Goal: Information Seeking & Learning: Learn about a topic

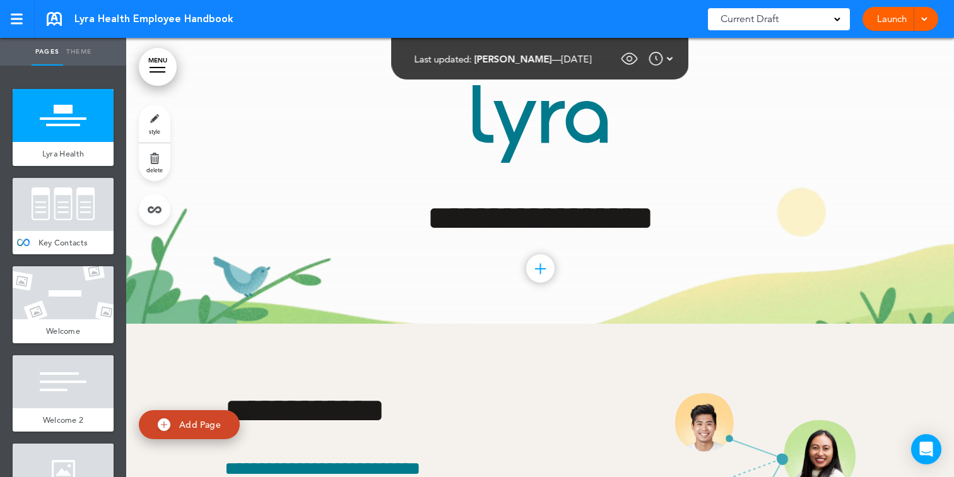
click at [622, 62] on div "Last updated: [PERSON_NAME] — [DATE] — Show for Employees: On Every Page Hide A…" at bounding box center [543, 58] width 259 height 19
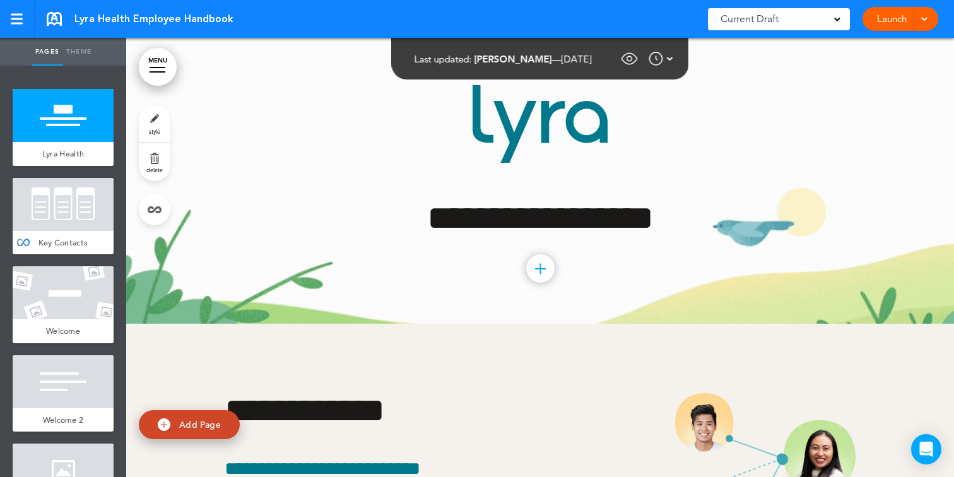
click at [629, 62] on img at bounding box center [629, 58] width 19 height 19
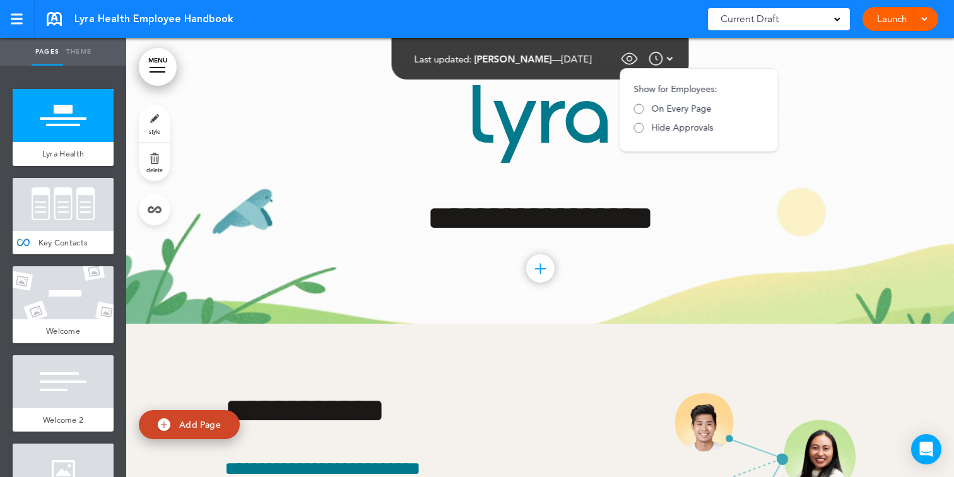
click at [629, 62] on img at bounding box center [629, 58] width 19 height 19
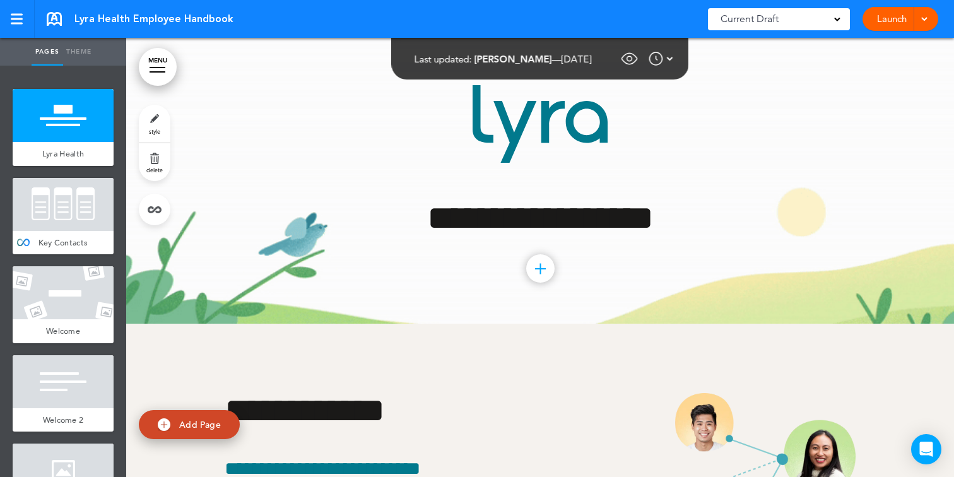
click at [664, 62] on img at bounding box center [655, 58] width 15 height 15
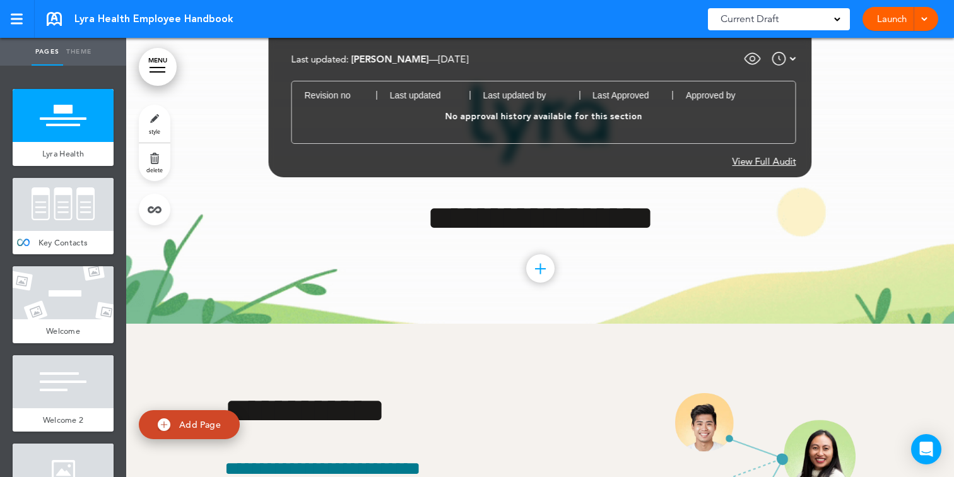
click at [824, 73] on div "**********" at bounding box center [540, 181] width 631 height 286
click at [788, 57] on div at bounding box center [783, 58] width 25 height 15
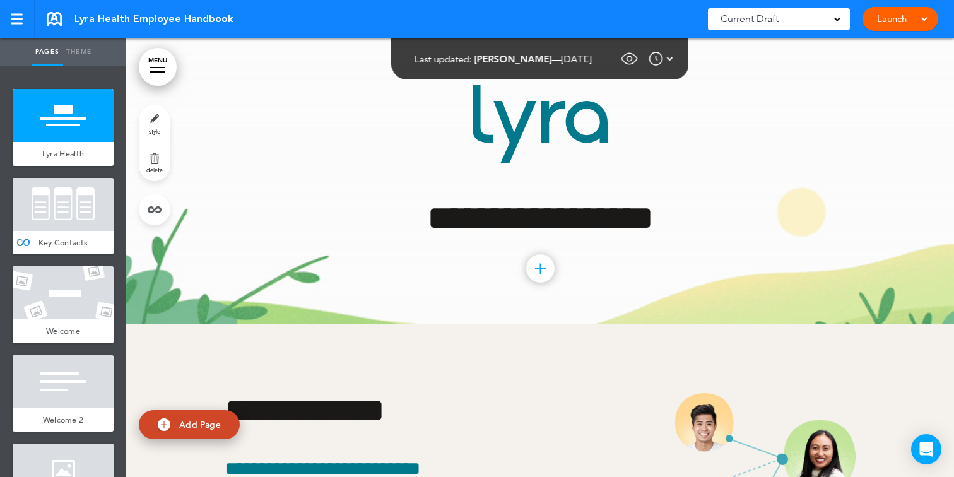
click at [708, 196] on div "**********" at bounding box center [540, 181] width 631 height 286
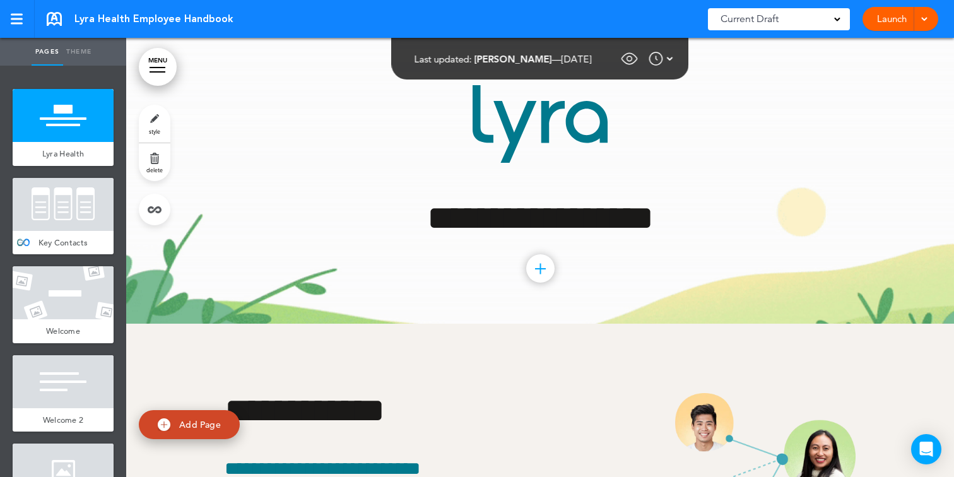
click at [65, 208] on div at bounding box center [63, 204] width 101 height 53
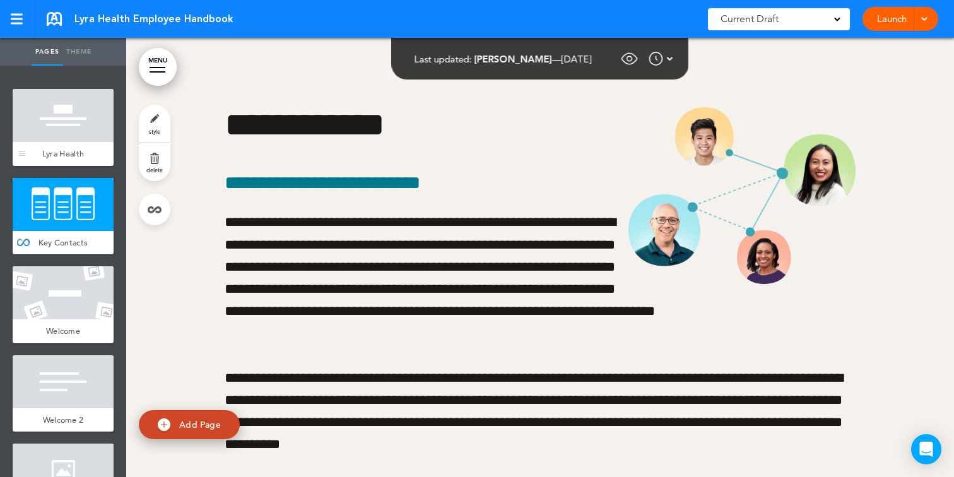
click at [69, 126] on div at bounding box center [63, 115] width 101 height 53
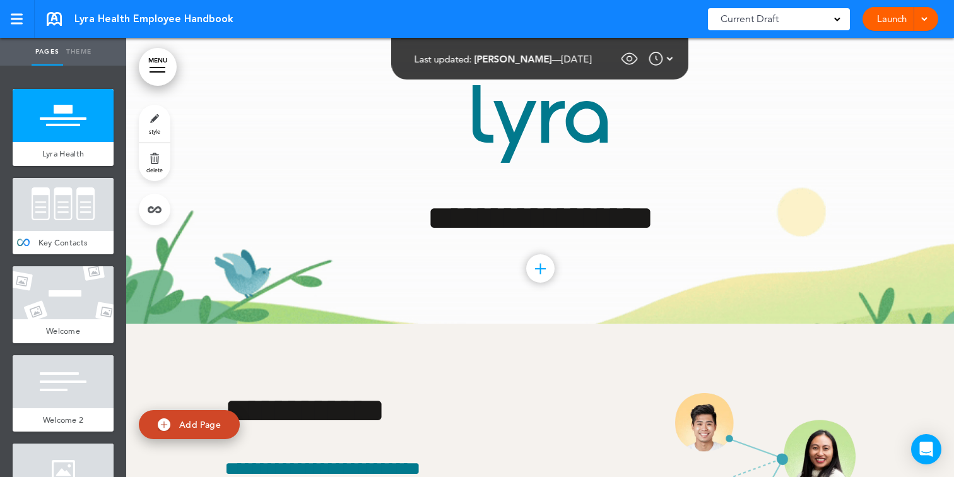
click at [168, 66] on link "MENU" at bounding box center [158, 67] width 38 height 38
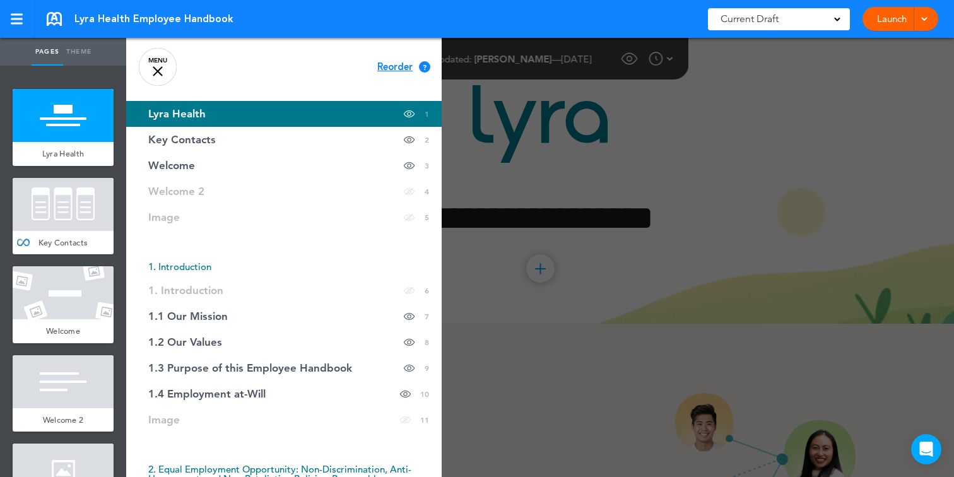
click at [168, 114] on span "Lyra Health" at bounding box center [176, 113] width 57 height 11
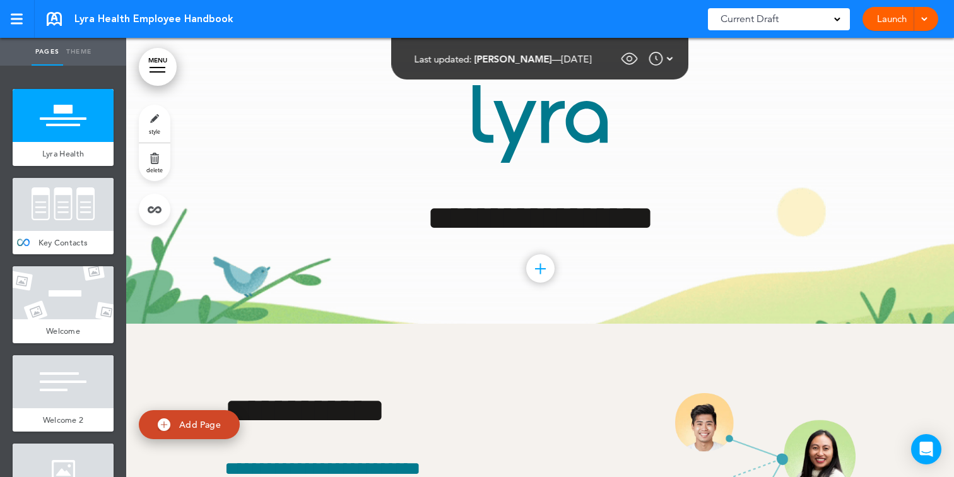
click at [763, 14] on span "Current Draft" at bounding box center [749, 19] width 58 height 18
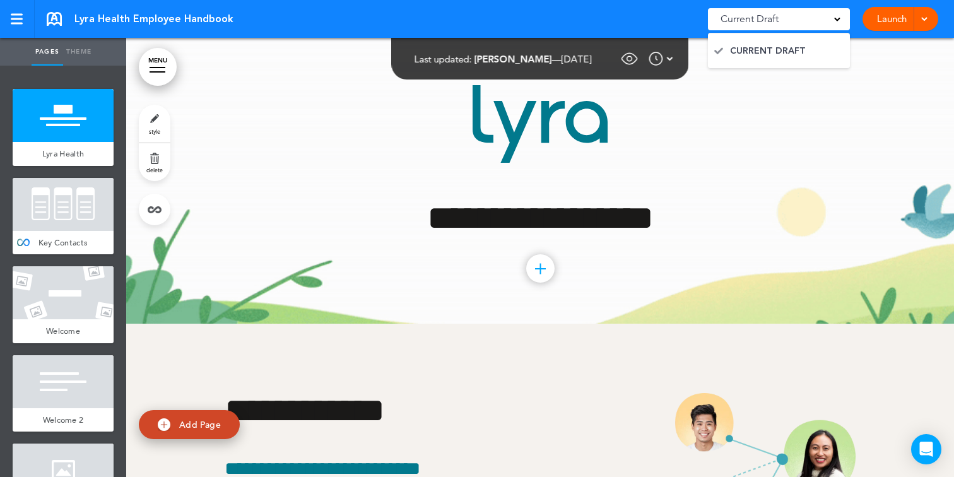
click at [763, 13] on span "Current Draft" at bounding box center [749, 19] width 58 height 18
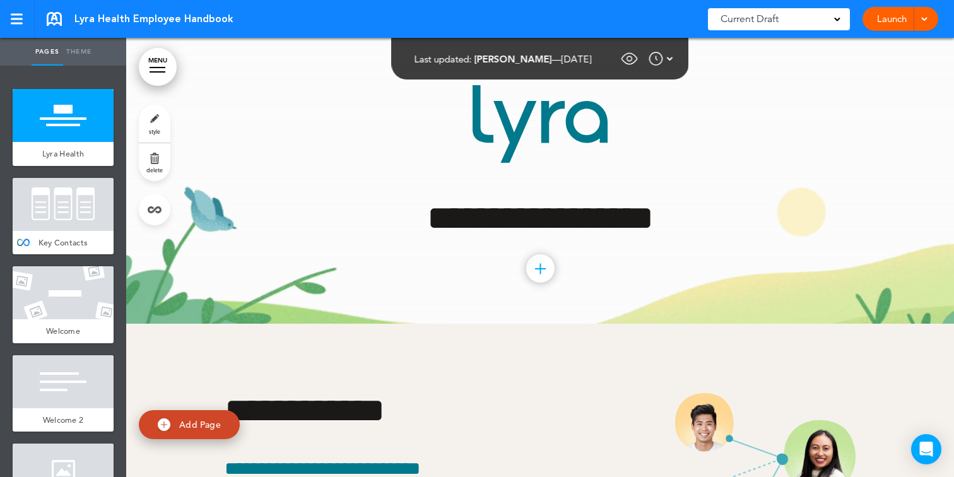
click at [931, 15] on div "Launch Launch Request Approval Preview Draft" at bounding box center [900, 19] width 76 height 24
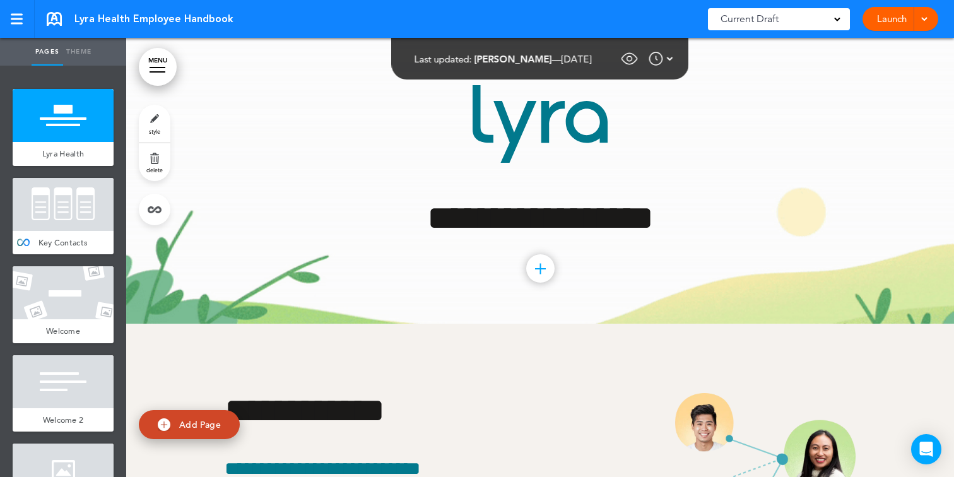
click at [925, 20] on span at bounding box center [924, 18] width 8 height 8
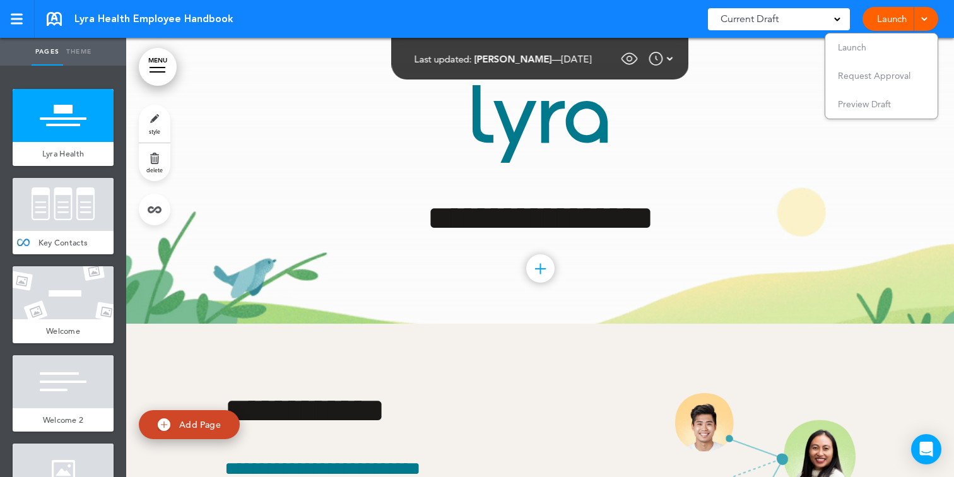
click at [869, 119] on ul "Launch Request Approval Preview Draft" at bounding box center [881, 76] width 114 height 86
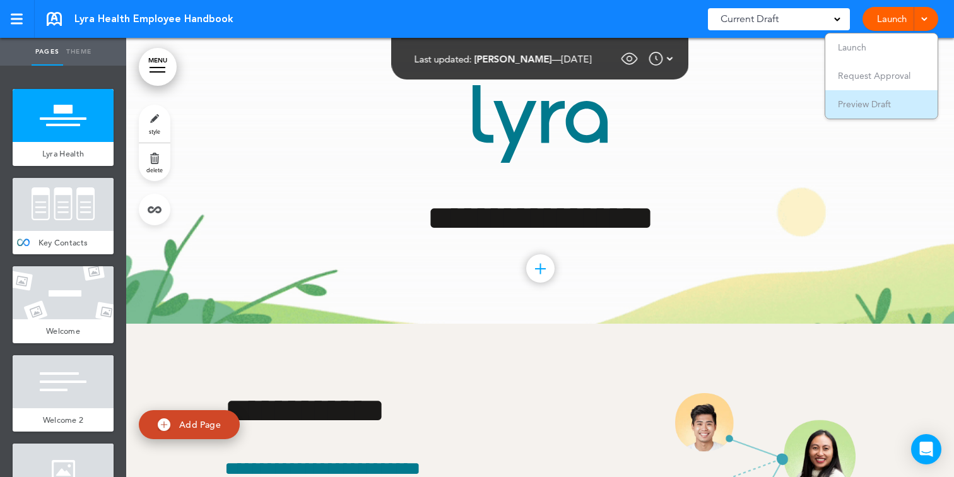
click at [869, 114] on li "Preview Draft" at bounding box center [881, 104] width 112 height 28
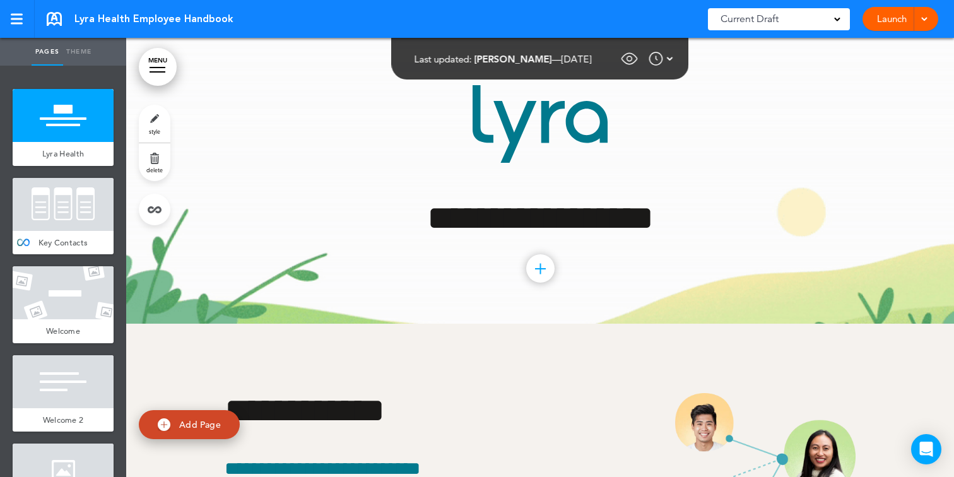
scroll to position [286, 0]
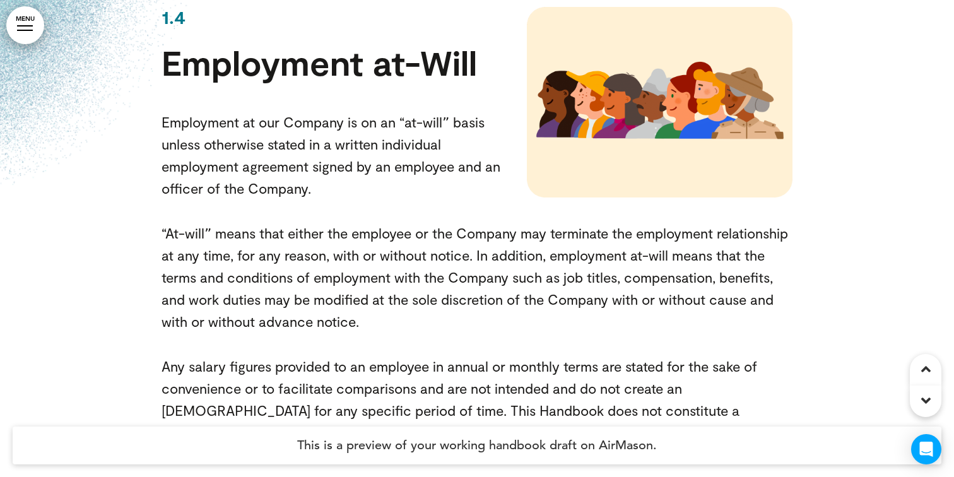
scroll to position [8395, 0]
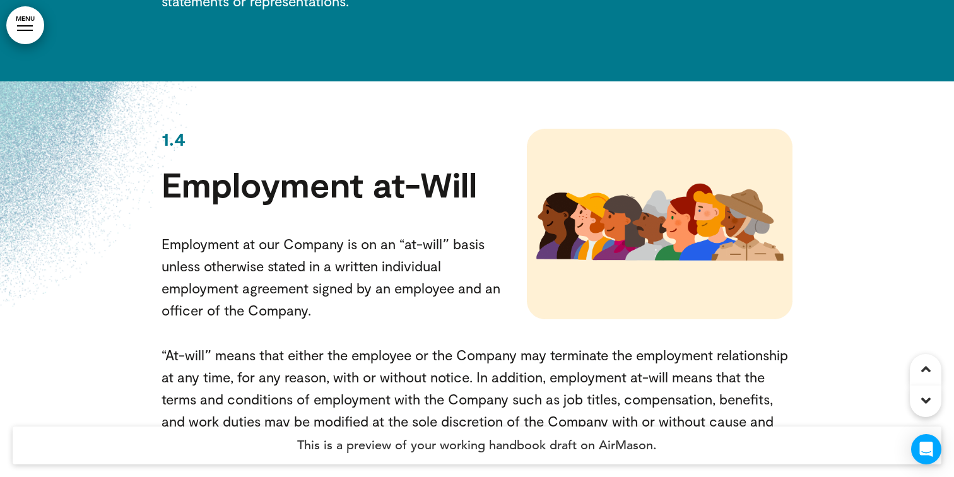
click at [674, 149] on img at bounding box center [660, 224] width 266 height 190
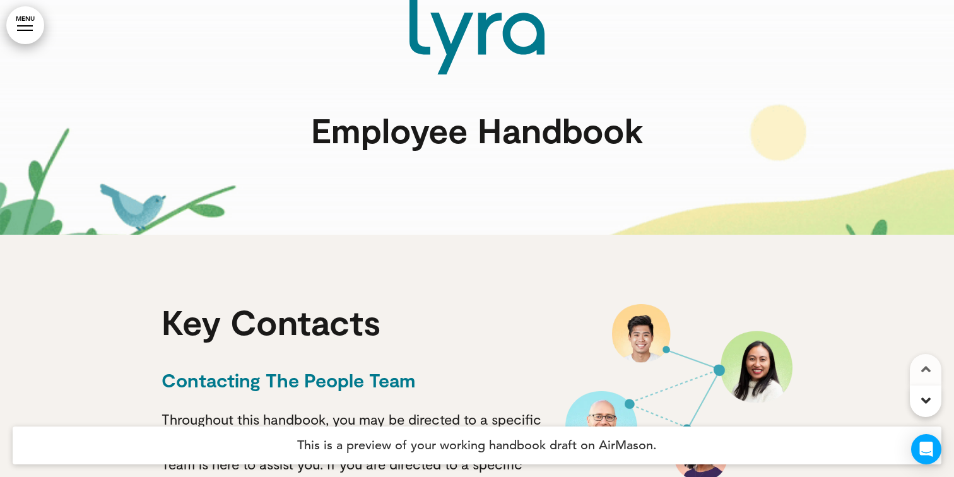
scroll to position [0, 0]
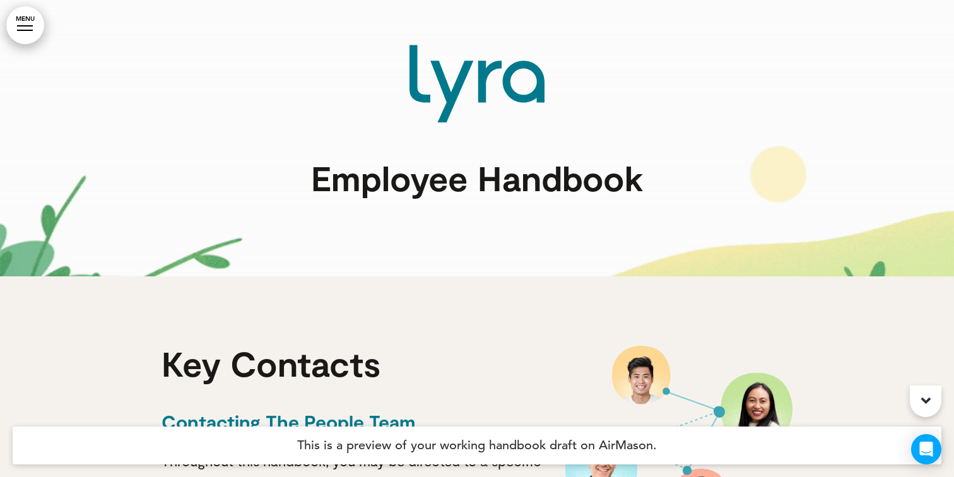
click at [30, 19] on link "MENU" at bounding box center [25, 25] width 38 height 38
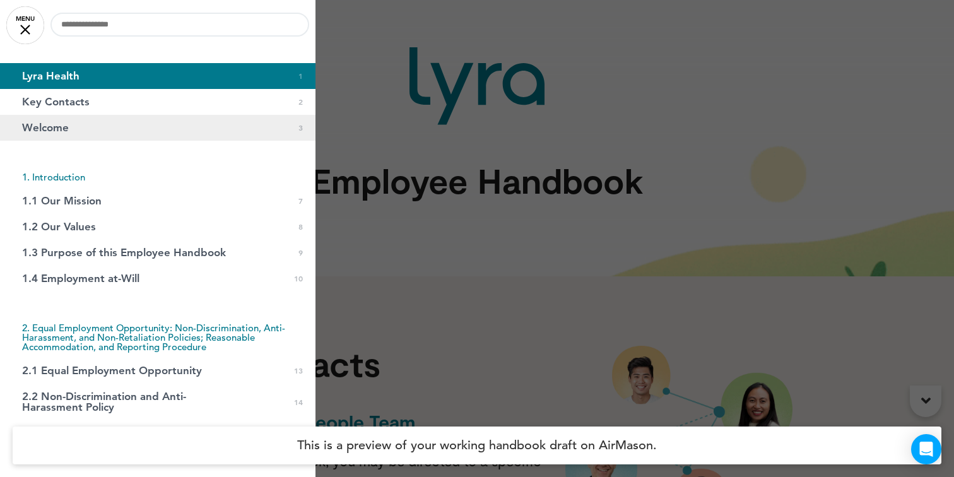
click at [98, 126] on link "Welcome 0 3" at bounding box center [157, 128] width 315 height 26
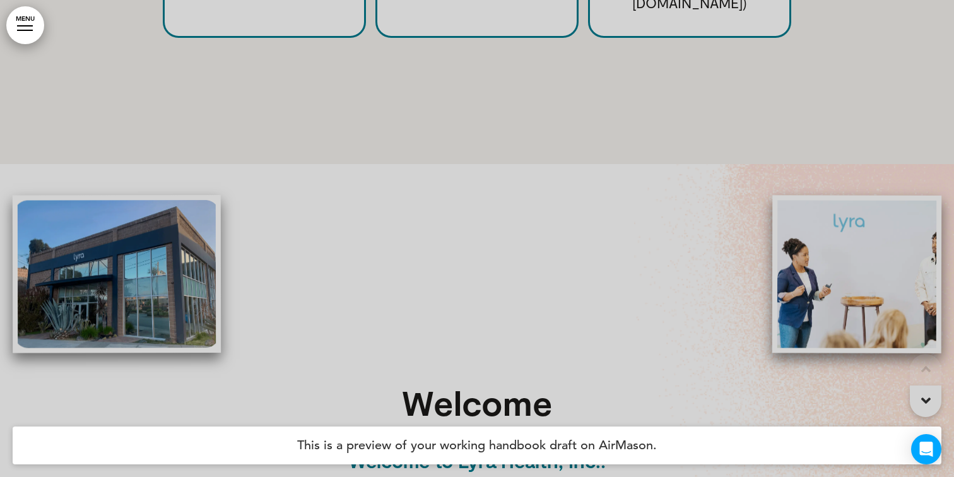
scroll to position [1315, 0]
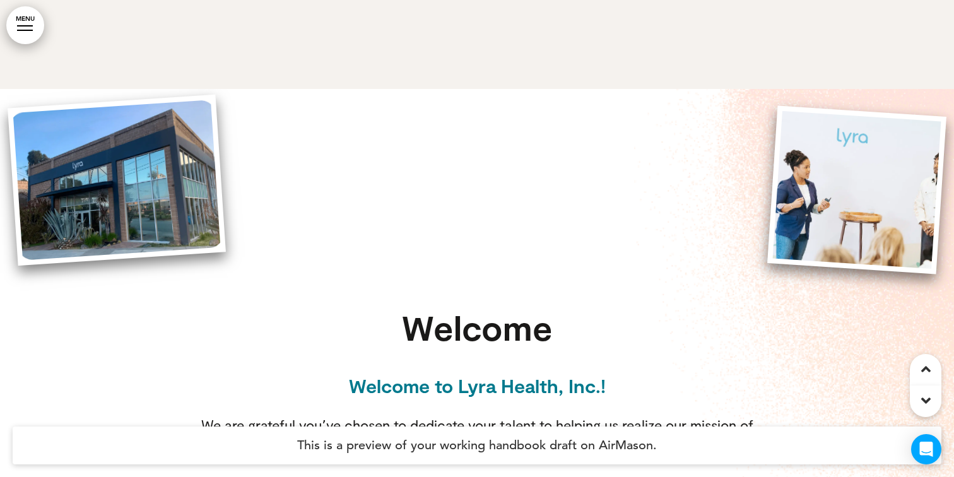
click at [33, 32] on link "MENU" at bounding box center [25, 25] width 38 height 38
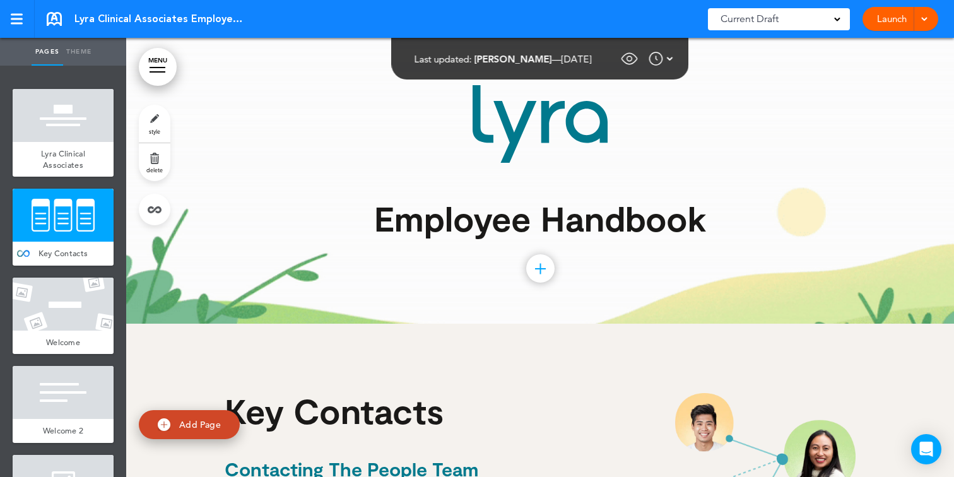
click at [464, 260] on div "Employee Handbook Add collapsible section ? In order to add a collapsible secti…" at bounding box center [540, 181] width 631 height 286
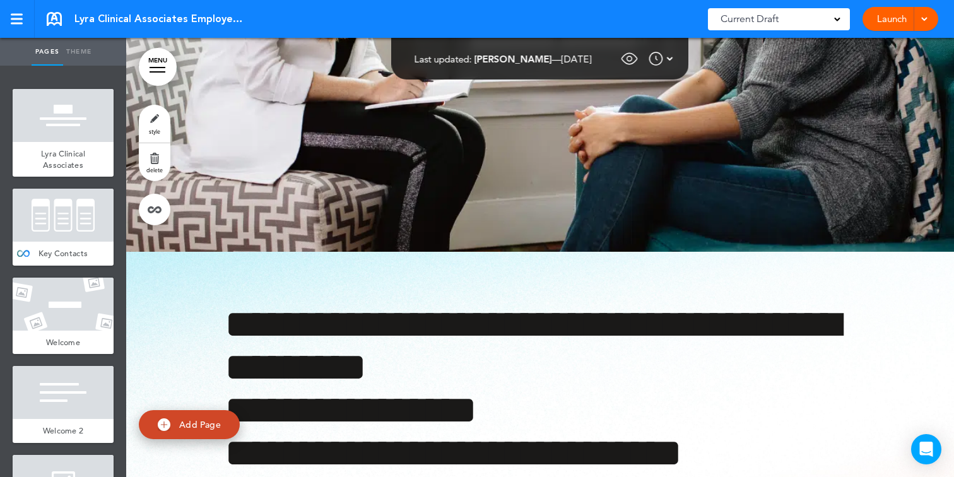
scroll to position [9499, 0]
